Goal: Transaction & Acquisition: Purchase product/service

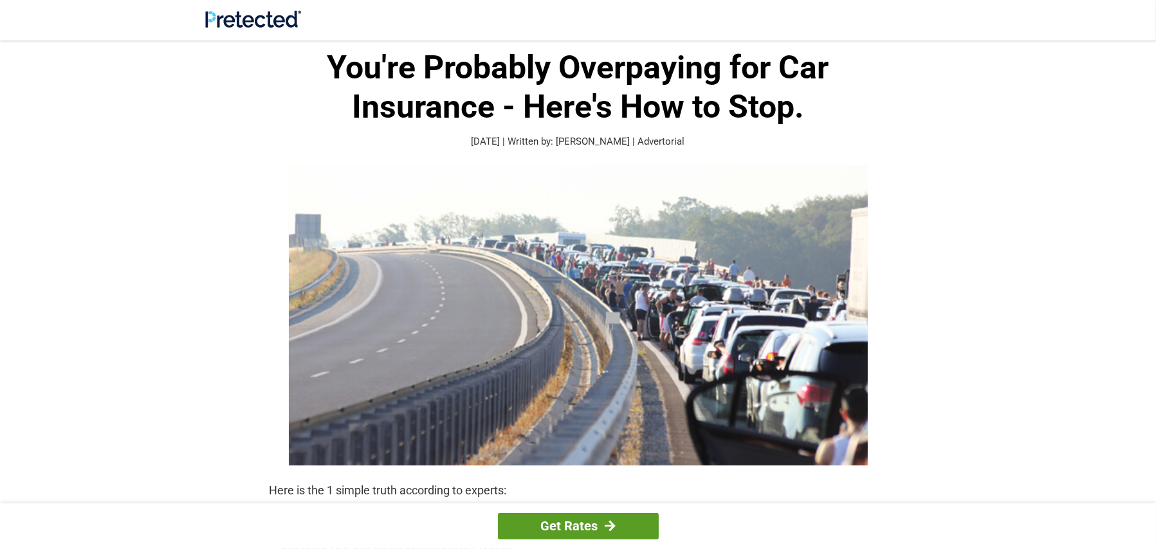
click at [591, 522] on link "Get Rates" at bounding box center [578, 526] width 161 height 26
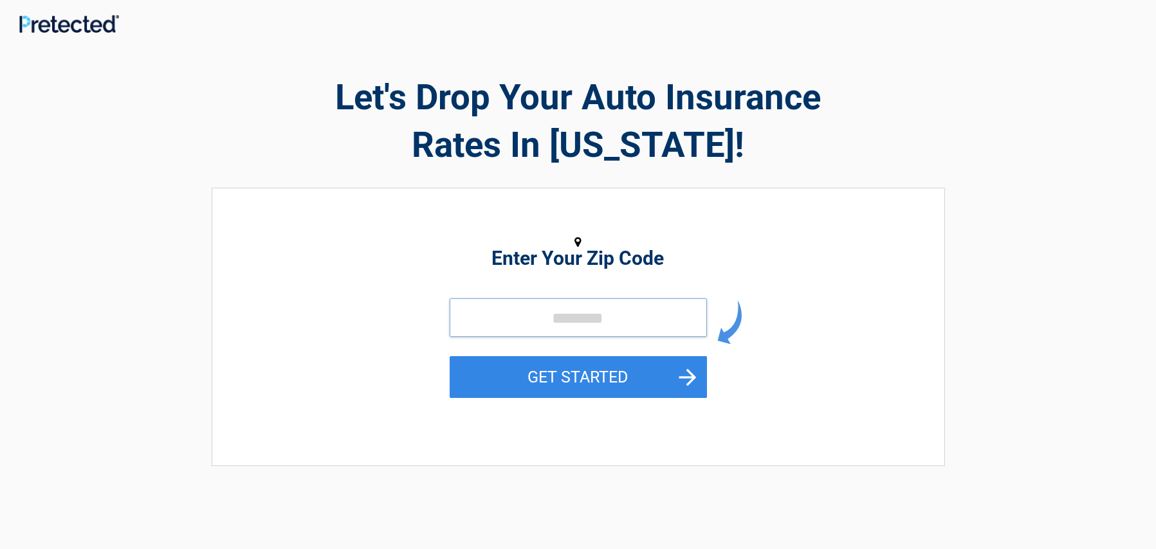
click at [552, 331] on input "tel" at bounding box center [578, 317] width 257 height 39
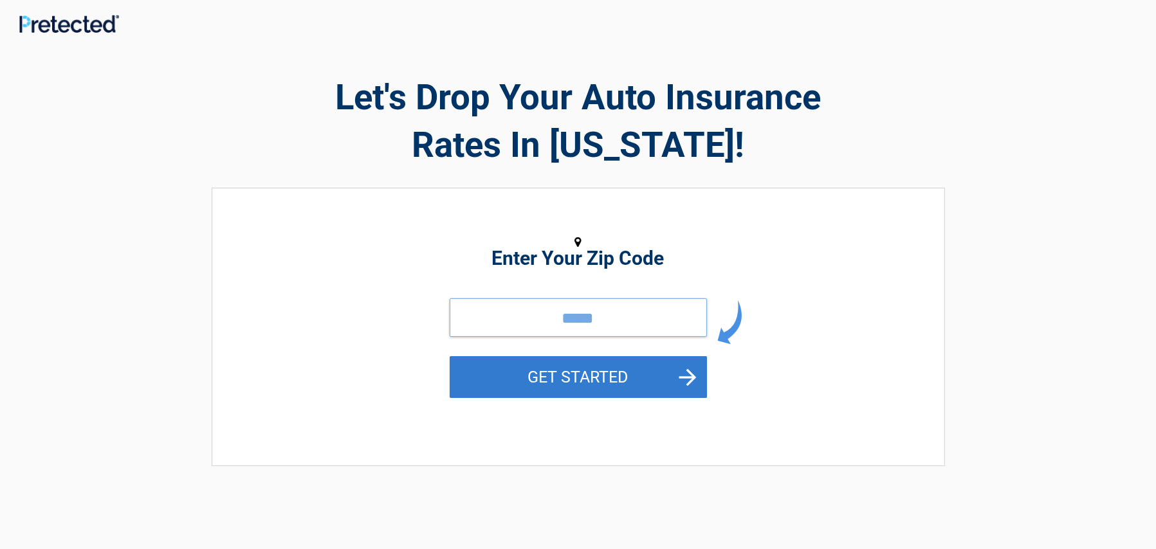
type input "*****"
click at [583, 372] on button "GET STARTED" at bounding box center [578, 377] width 257 height 42
